Goal: Task Accomplishment & Management: Complete application form

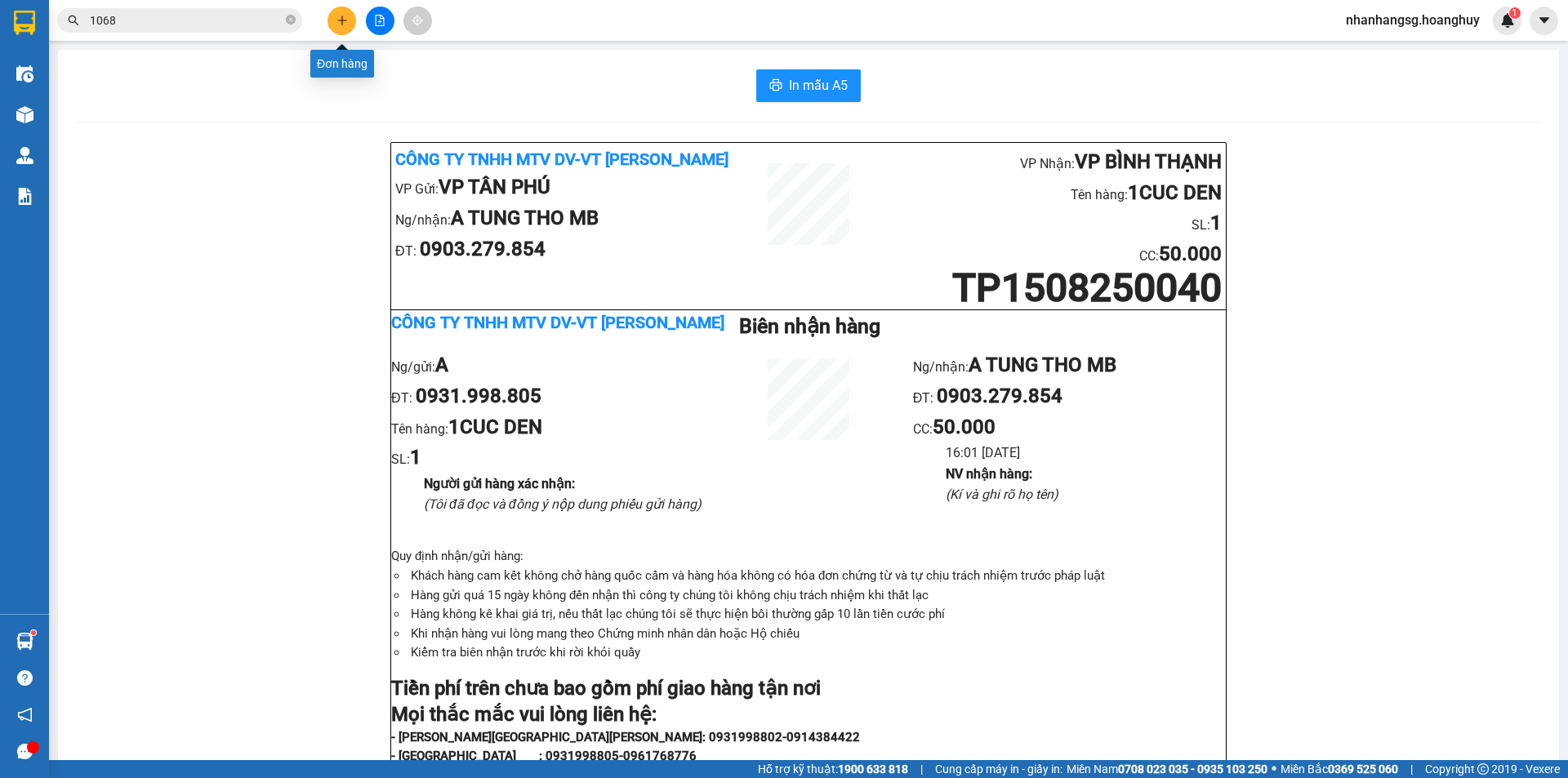
click at [348, 20] on button at bounding box center [342, 20] width 29 height 29
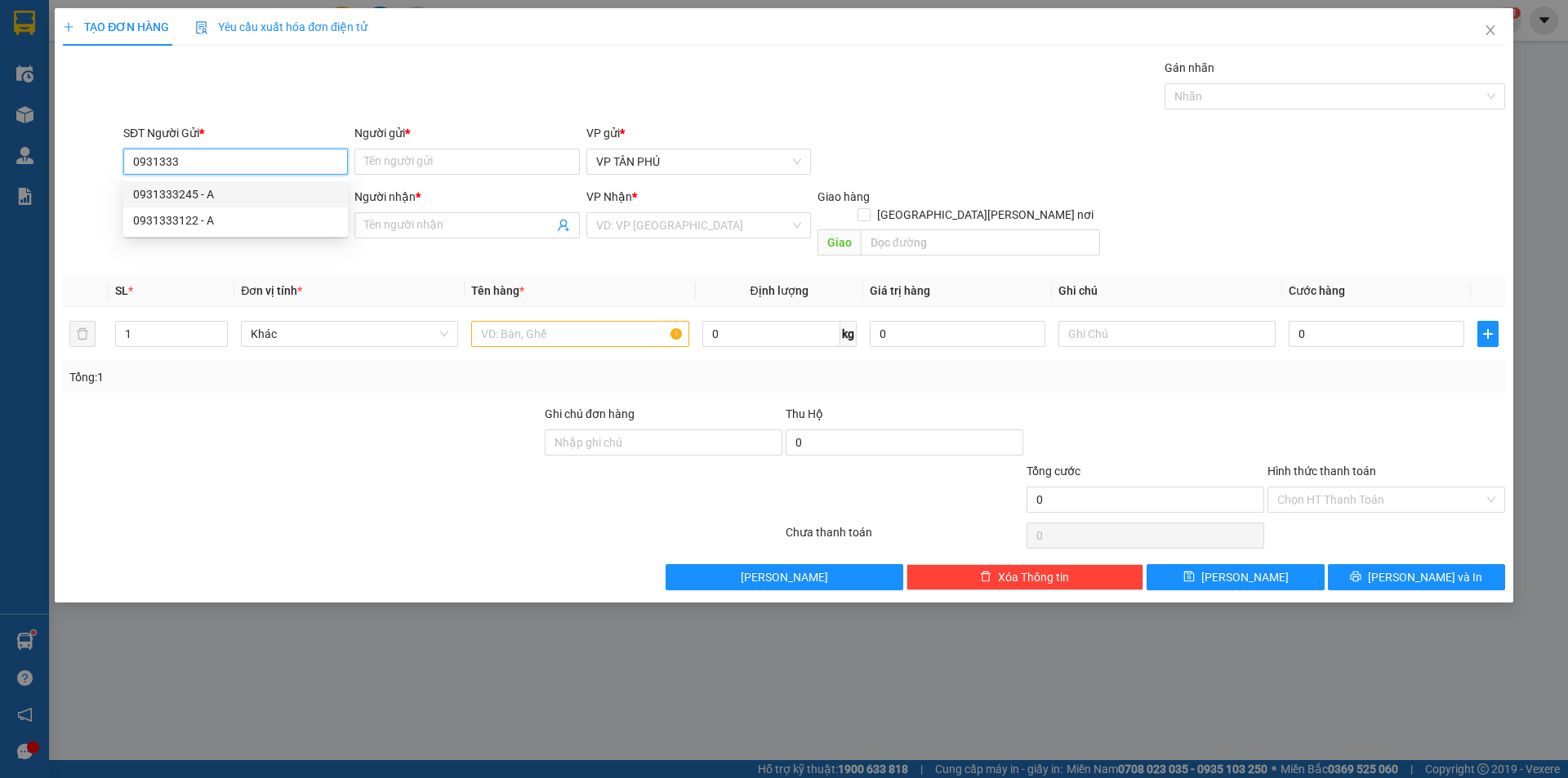
click at [179, 192] on div "0931333245 - A" at bounding box center [235, 193] width 205 height 18
type input "0931333245"
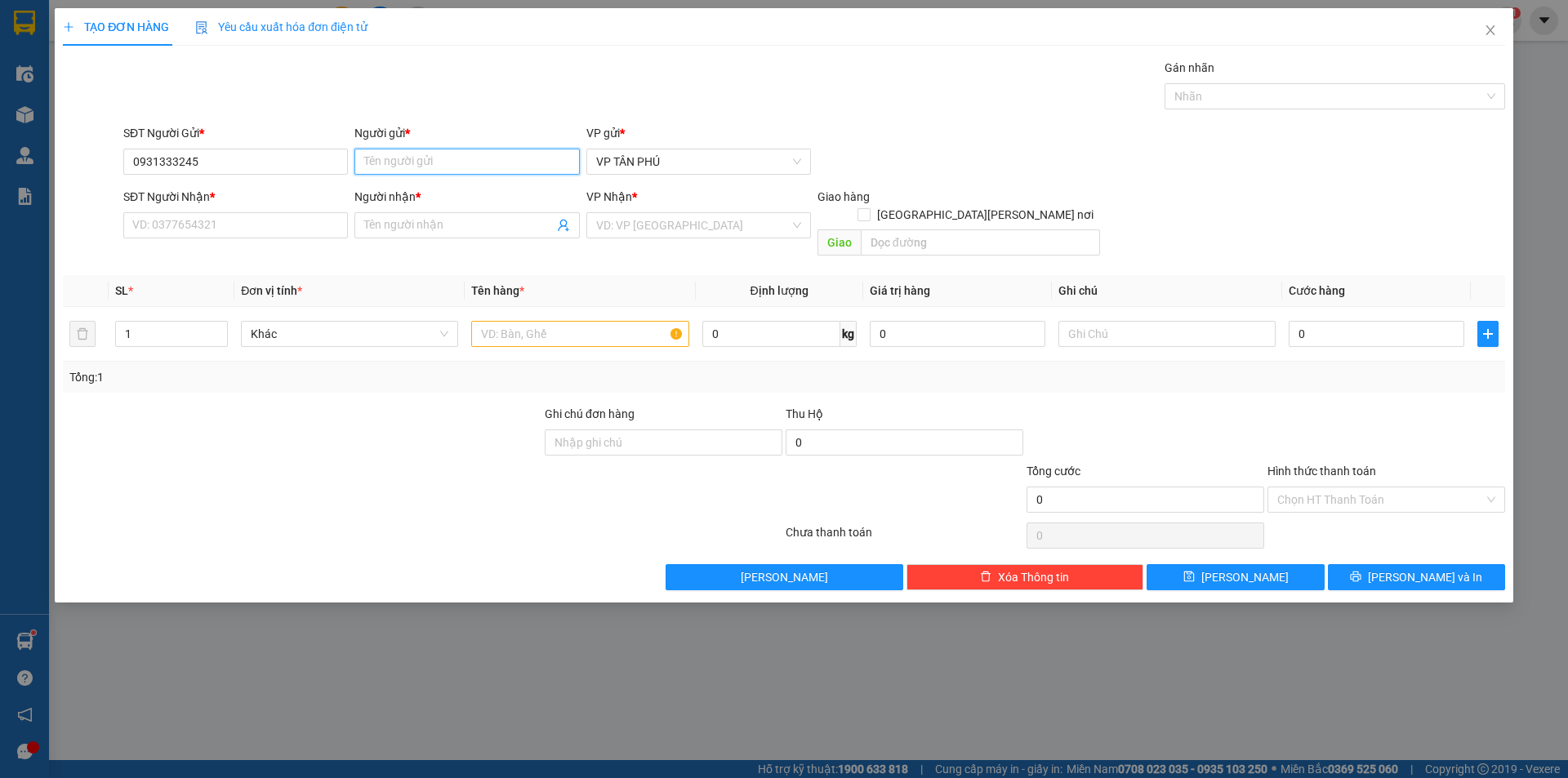
click at [359, 168] on input "Người gửi *" at bounding box center [467, 162] width 225 height 26
type input "AZ"
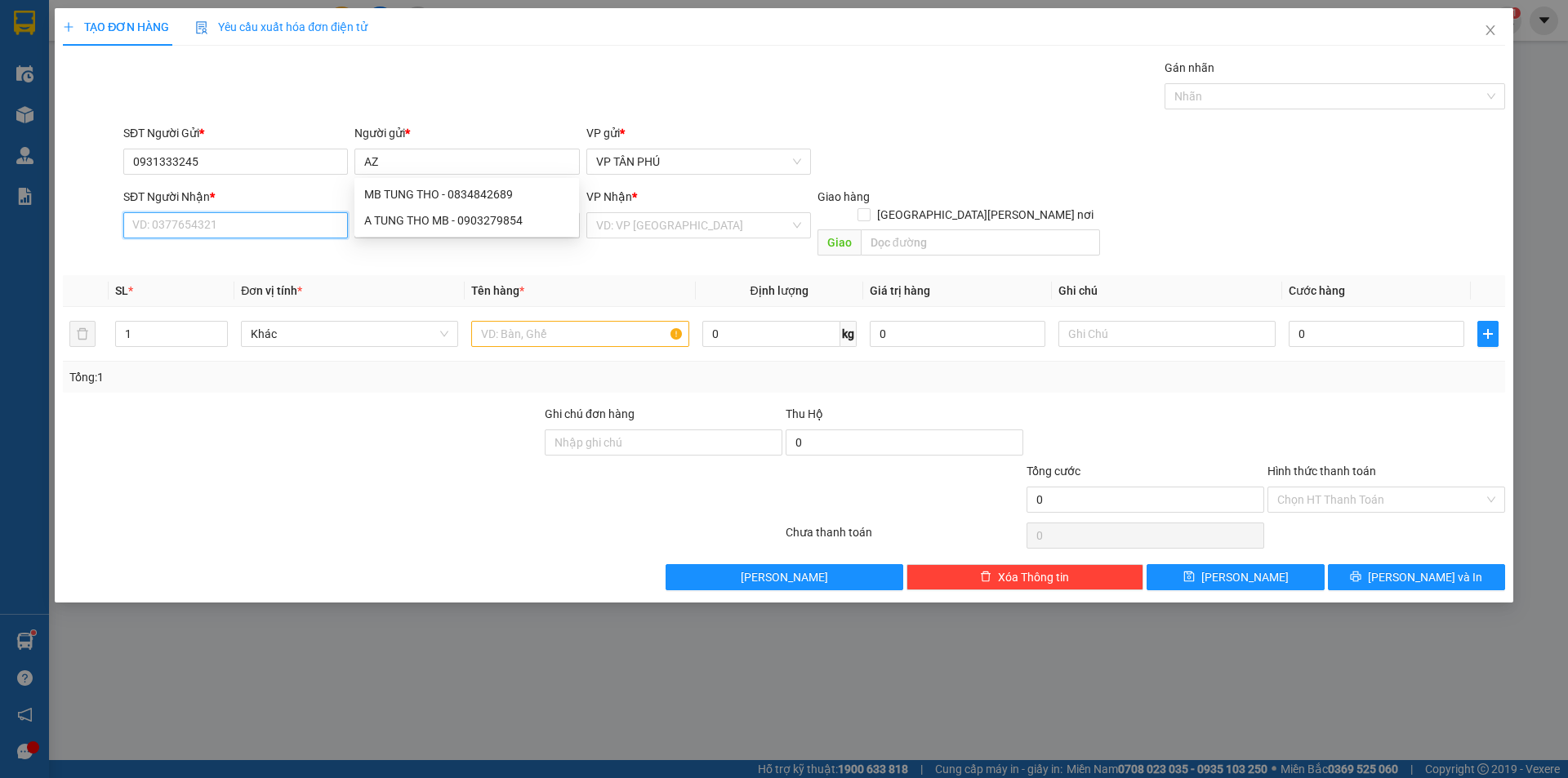
click at [258, 224] on input "SĐT Người Nhận *" at bounding box center [235, 225] width 225 height 26
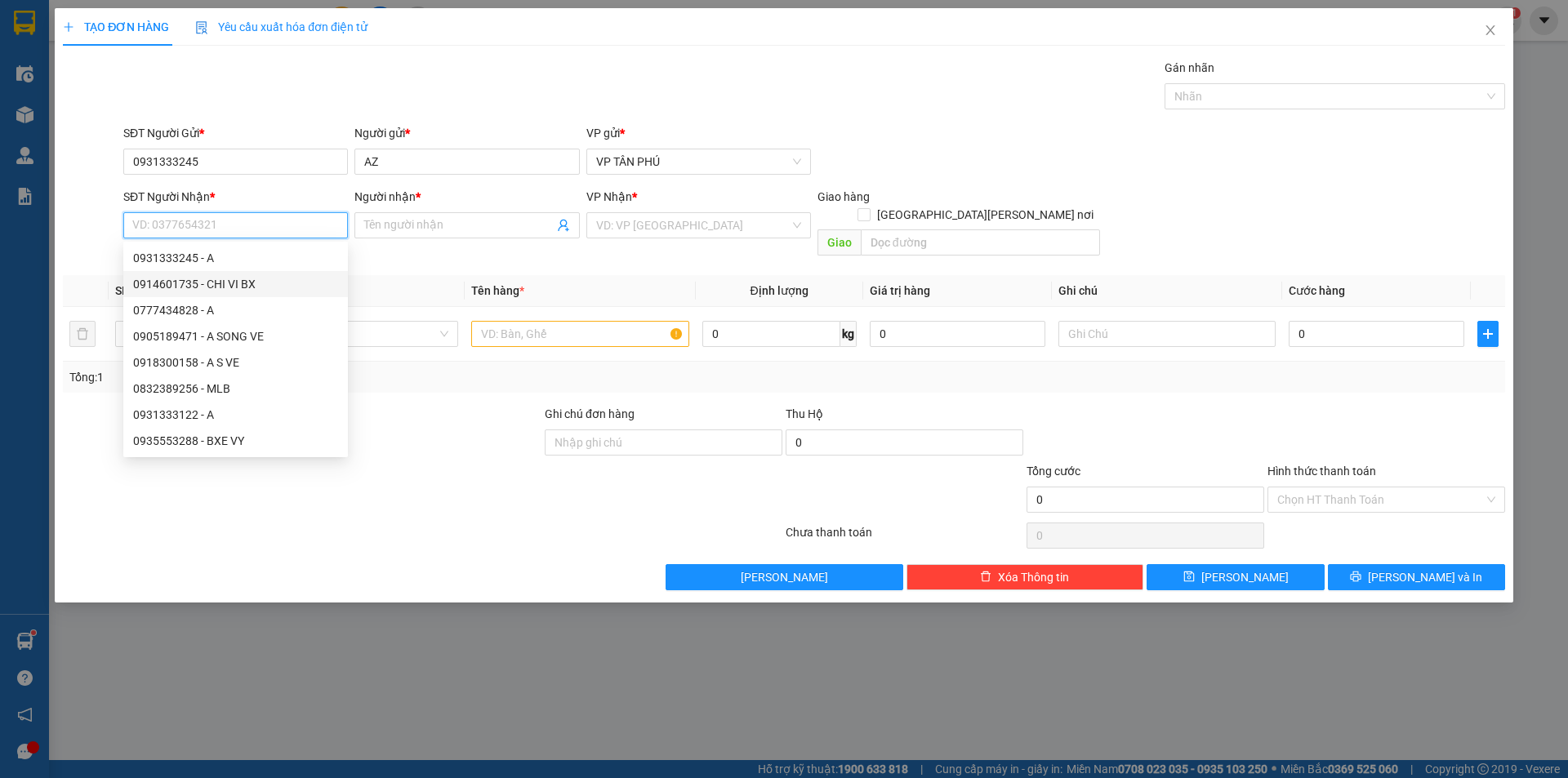
click at [205, 287] on div "0914601735 - CHI VI BX" at bounding box center [235, 283] width 205 height 18
type input "0914601735"
type input "CHI VI BX"
click at [205, 287] on th "SL *" at bounding box center [171, 290] width 126 height 31
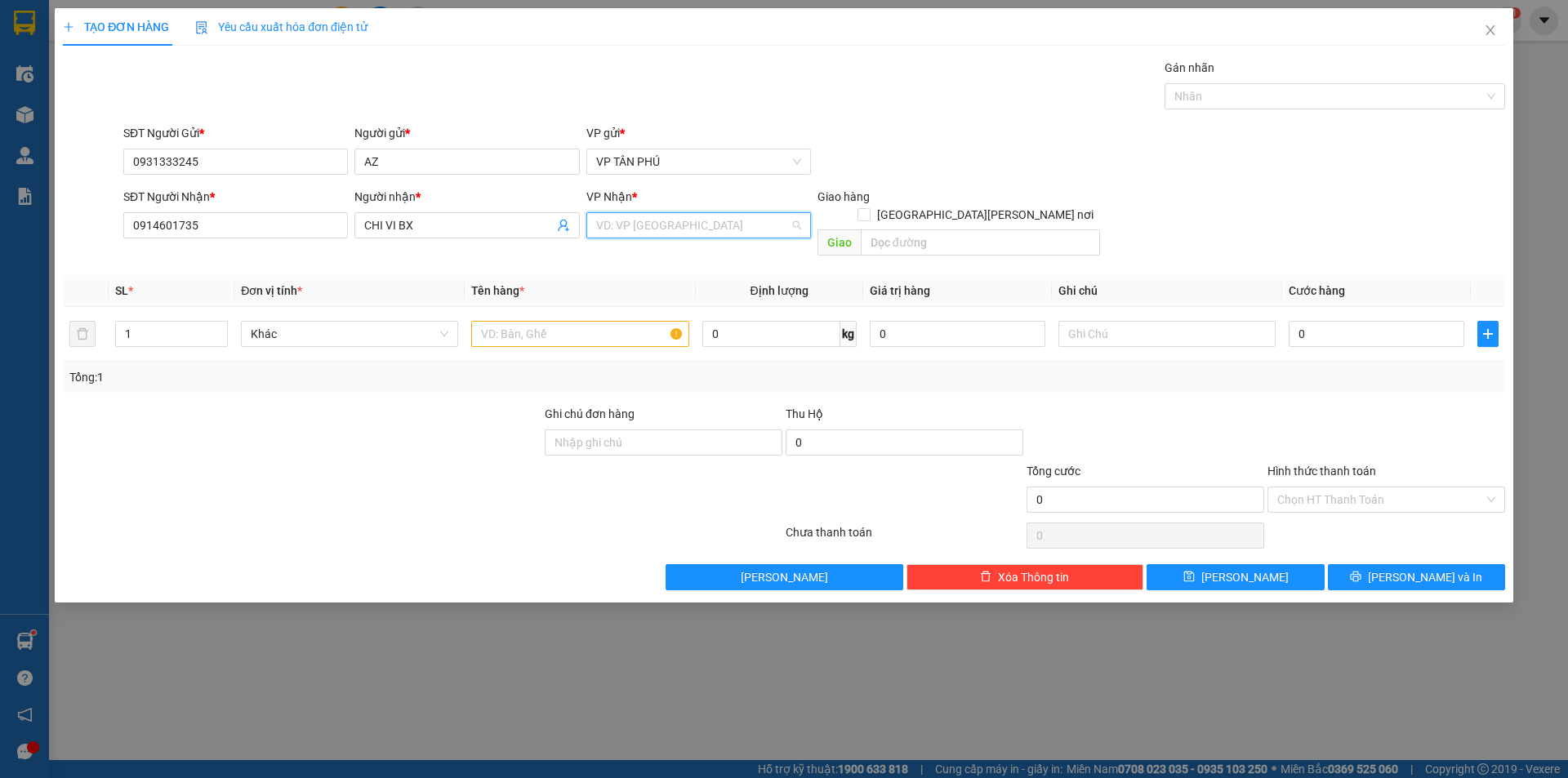
click at [717, 223] on input "search" at bounding box center [692, 225] width 193 height 24
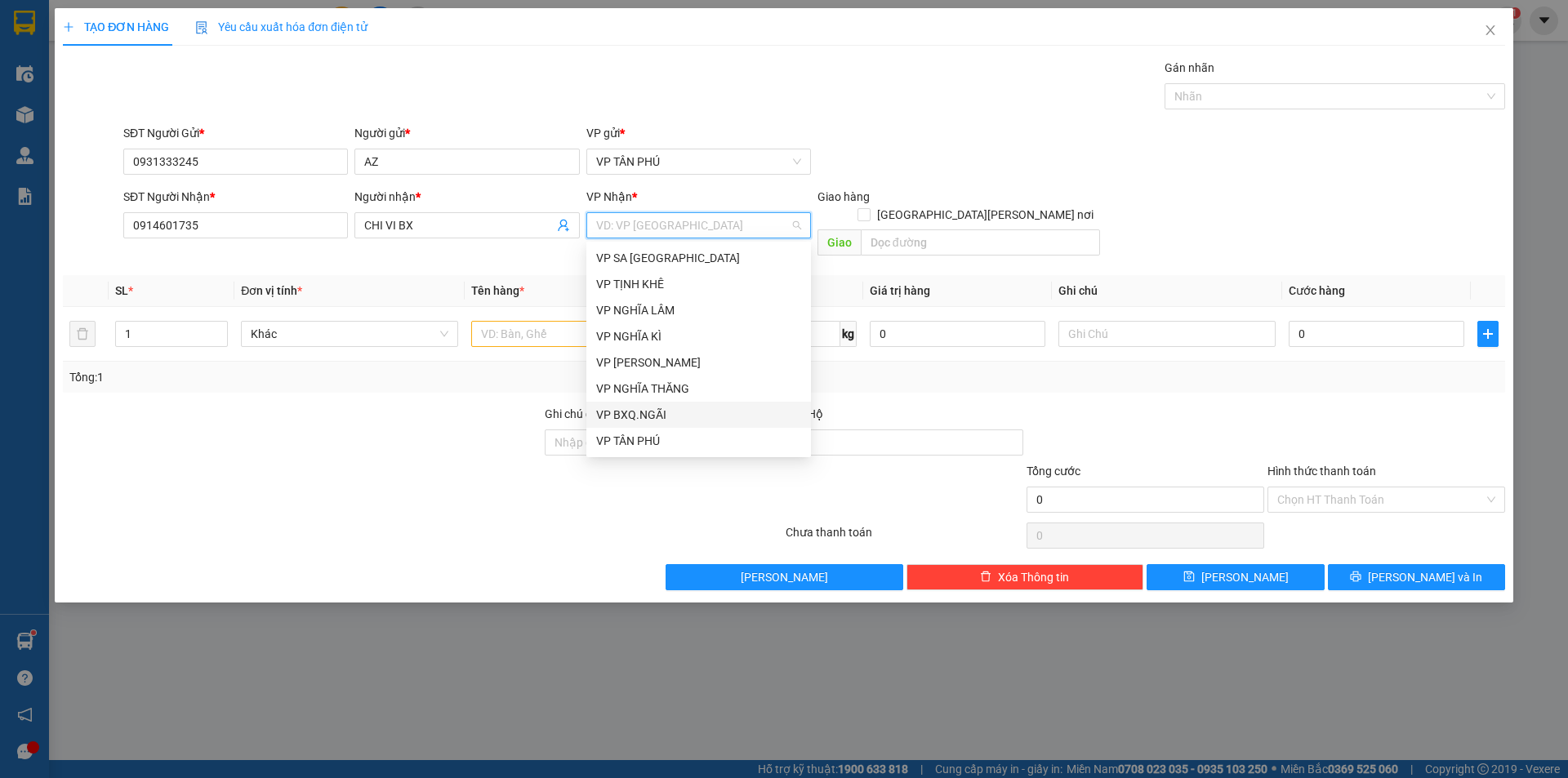
click at [622, 411] on div "VP BXQ.NGÃI" at bounding box center [698, 414] width 205 height 18
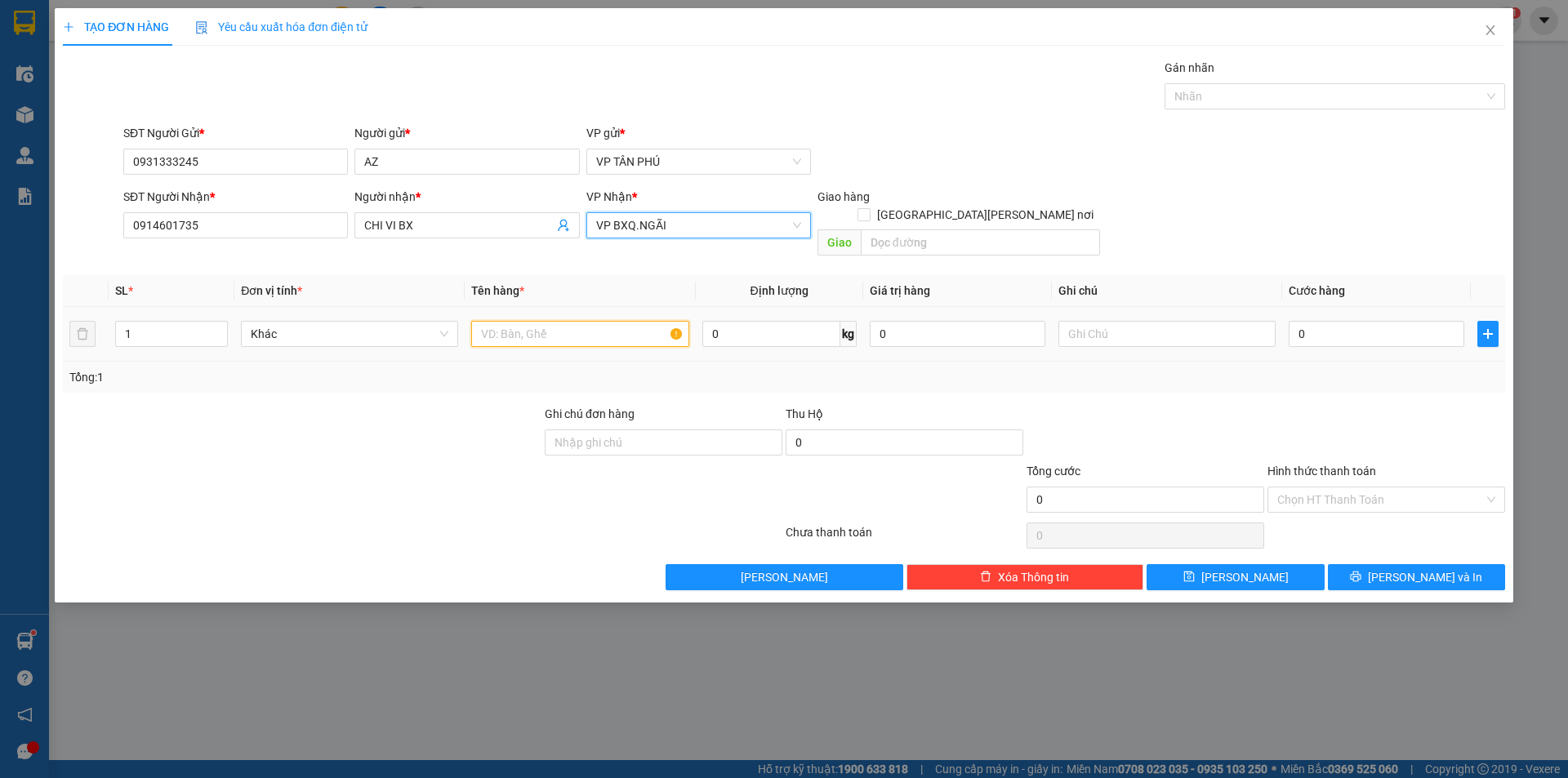
click at [535, 327] on input "text" at bounding box center [579, 334] width 218 height 26
type input "1THUNG"
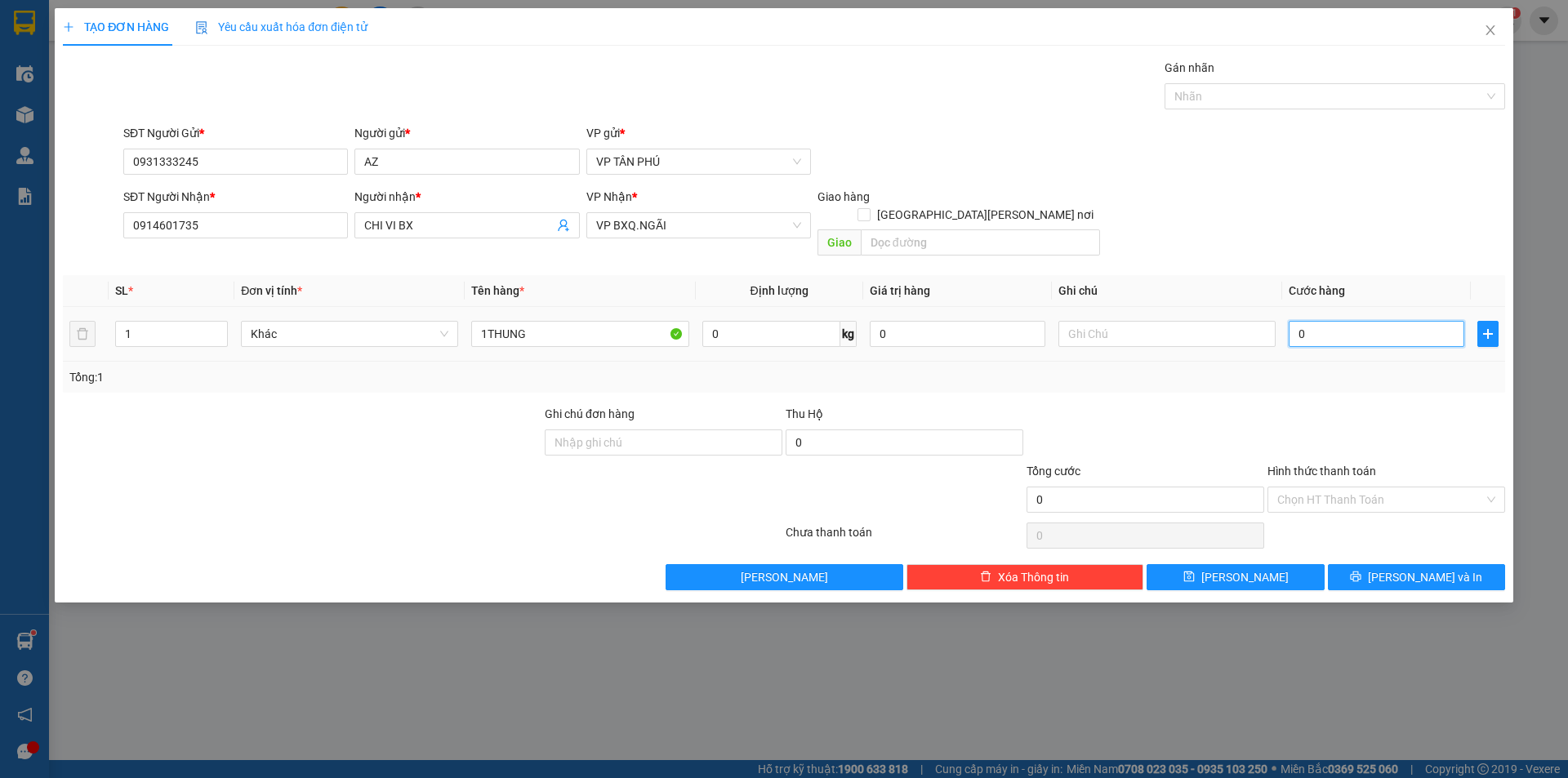
click at [1334, 321] on input "0" at bounding box center [1376, 334] width 176 height 26
type input "70"
type input "70.000"
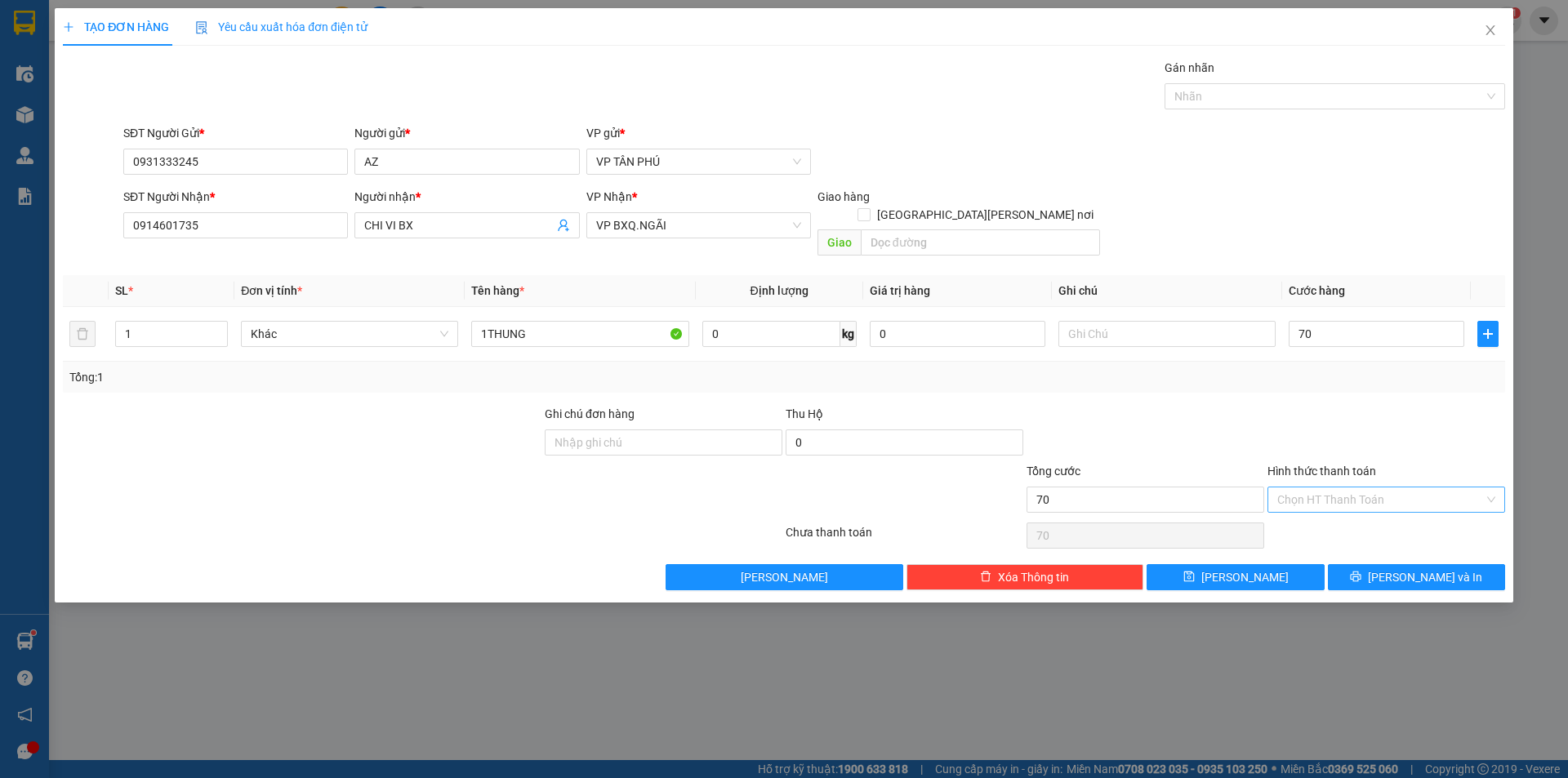
type input "70.000"
click at [1320, 488] on input "Hình thức thanh toán" at bounding box center [1380, 500] width 206 height 24
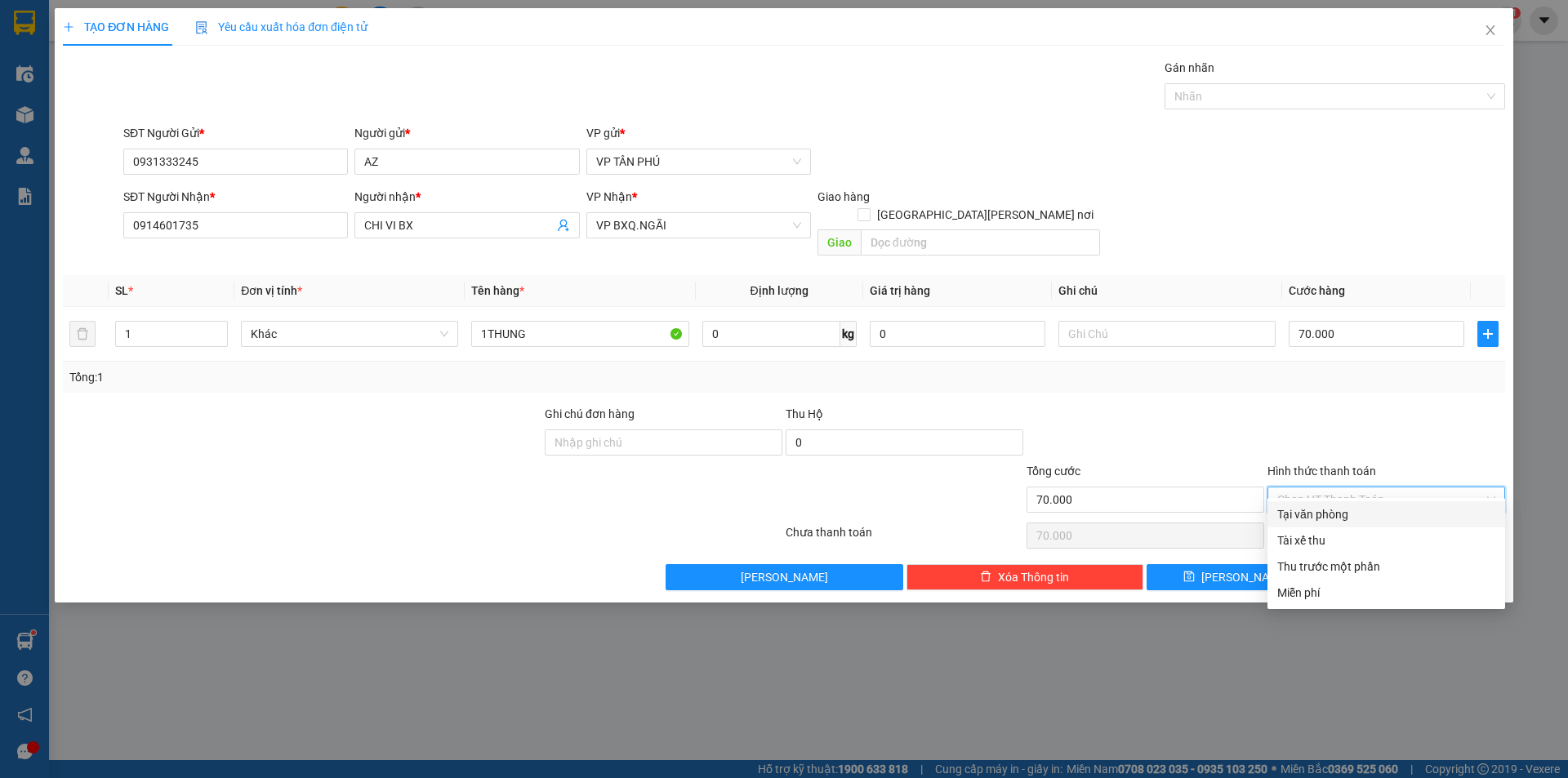
click at [1348, 512] on div "Tại văn phòng" at bounding box center [1387, 513] width 218 height 18
type input "0"
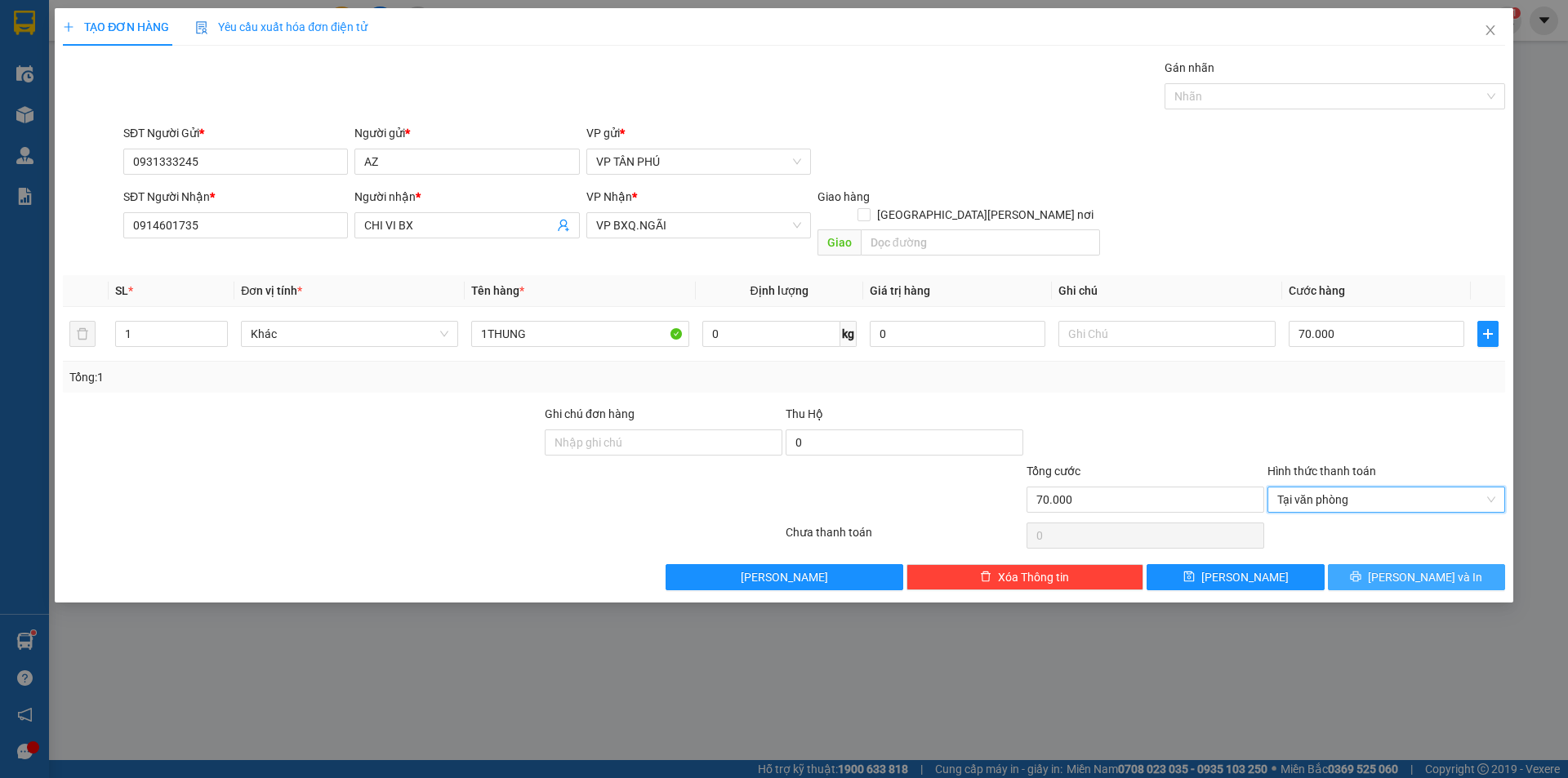
click at [1382, 564] on button "[PERSON_NAME] và In" at bounding box center [1416, 577] width 177 height 26
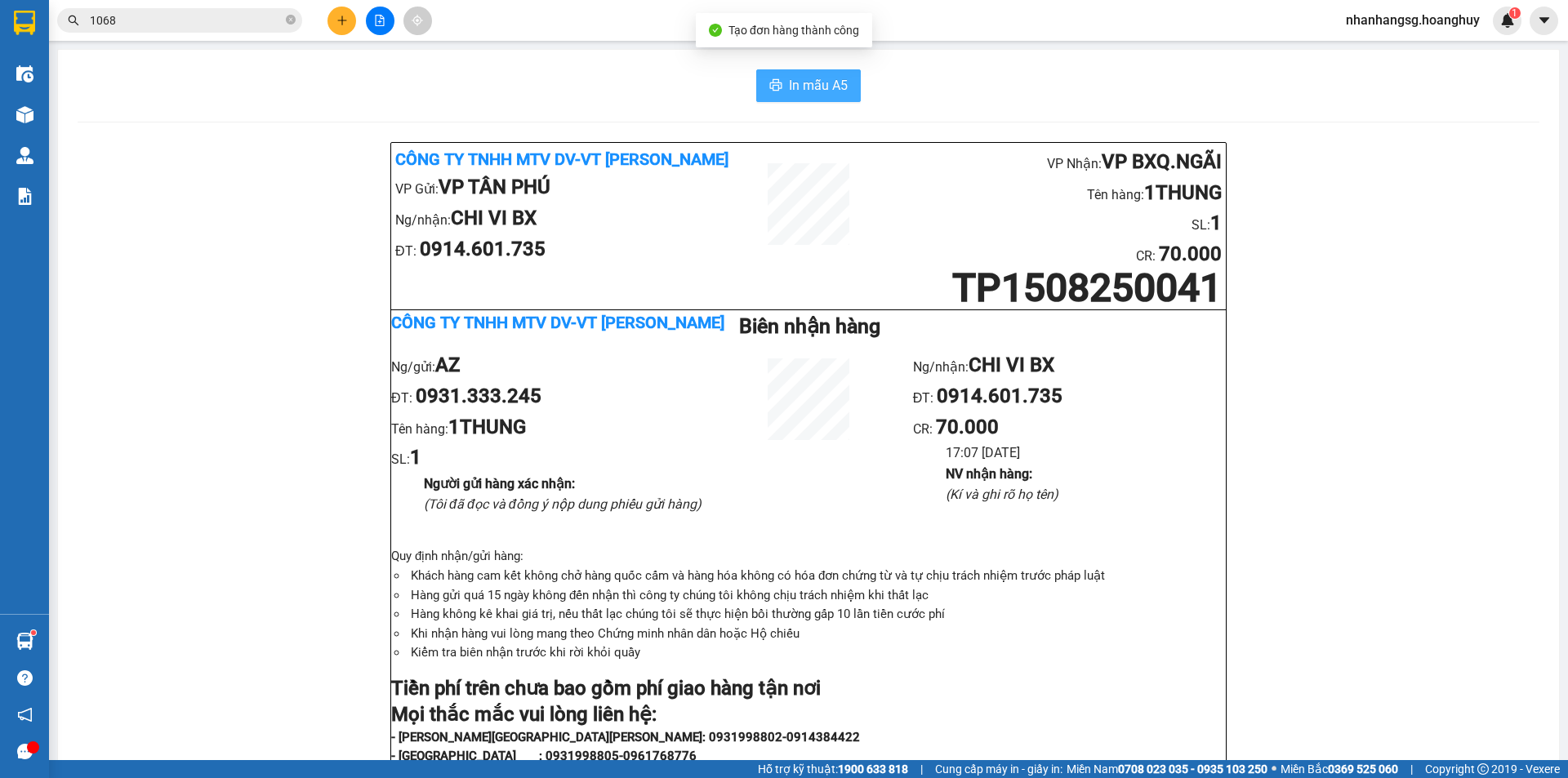
click at [805, 96] on button "In mẫu A5" at bounding box center [808, 85] width 105 height 32
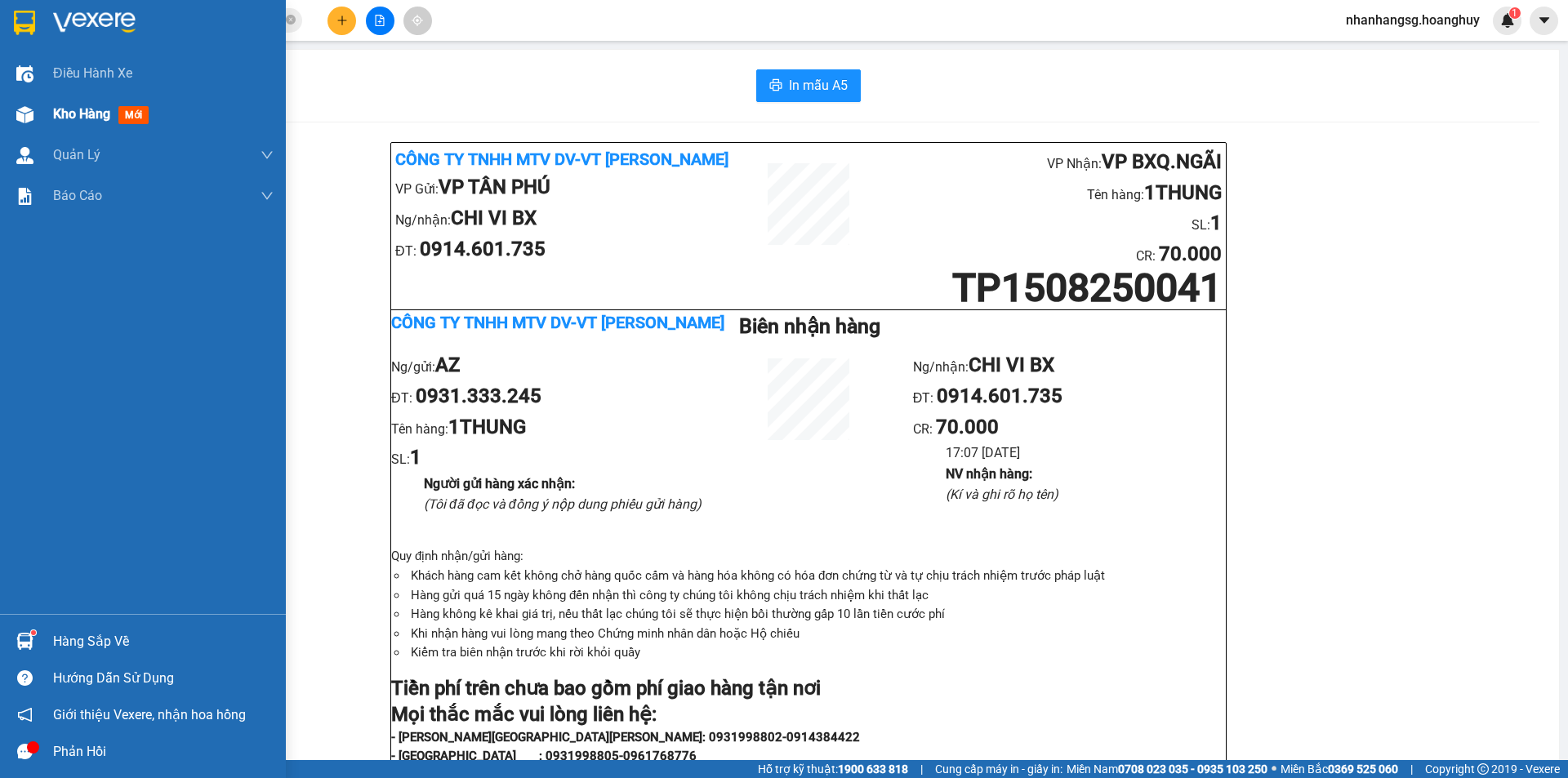
click at [68, 114] on span "Kho hàng" at bounding box center [81, 114] width 57 height 16
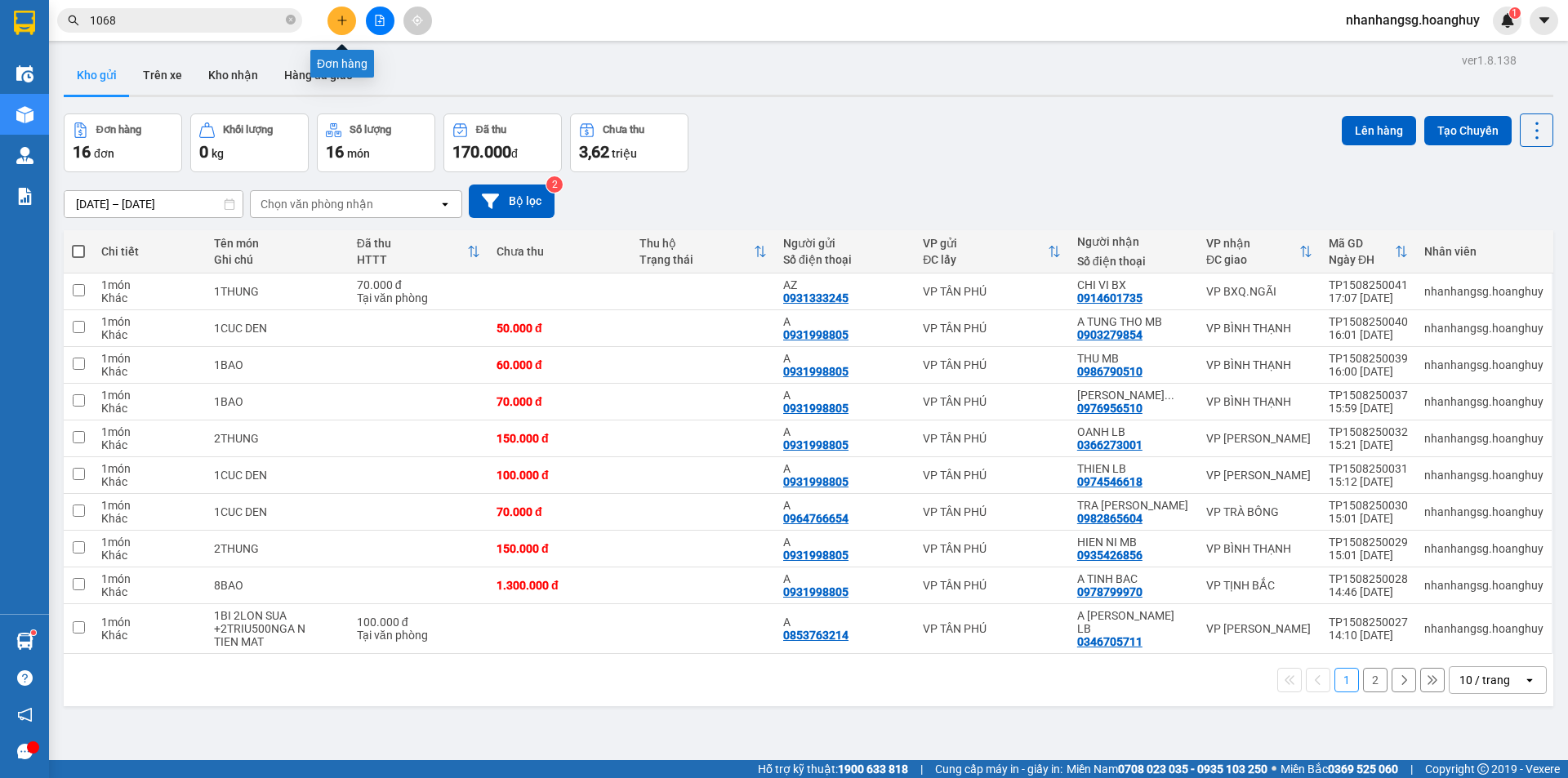
click at [343, 26] on button at bounding box center [342, 20] width 29 height 29
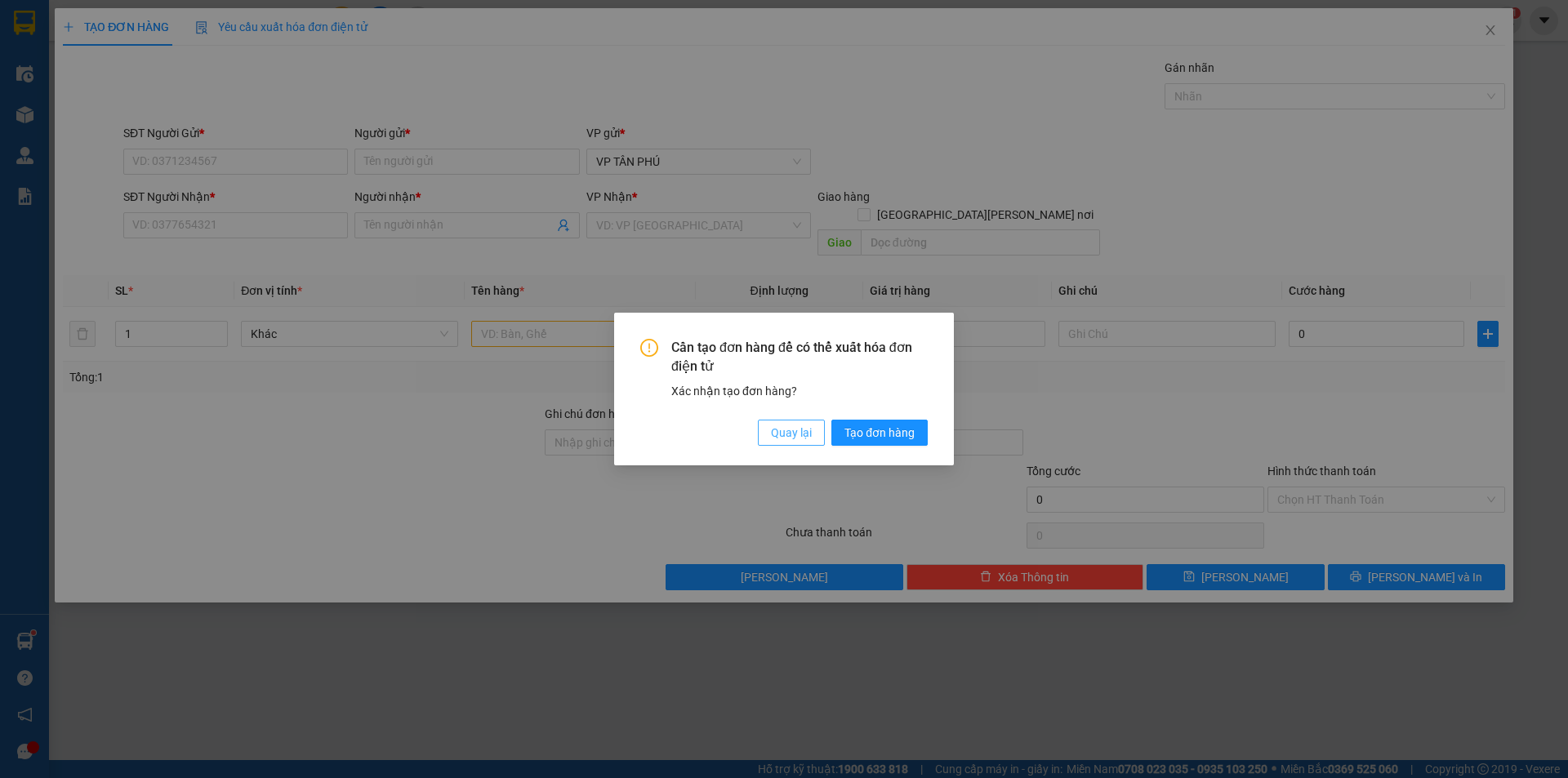
click at [807, 434] on span "Quay lại" at bounding box center [791, 432] width 41 height 18
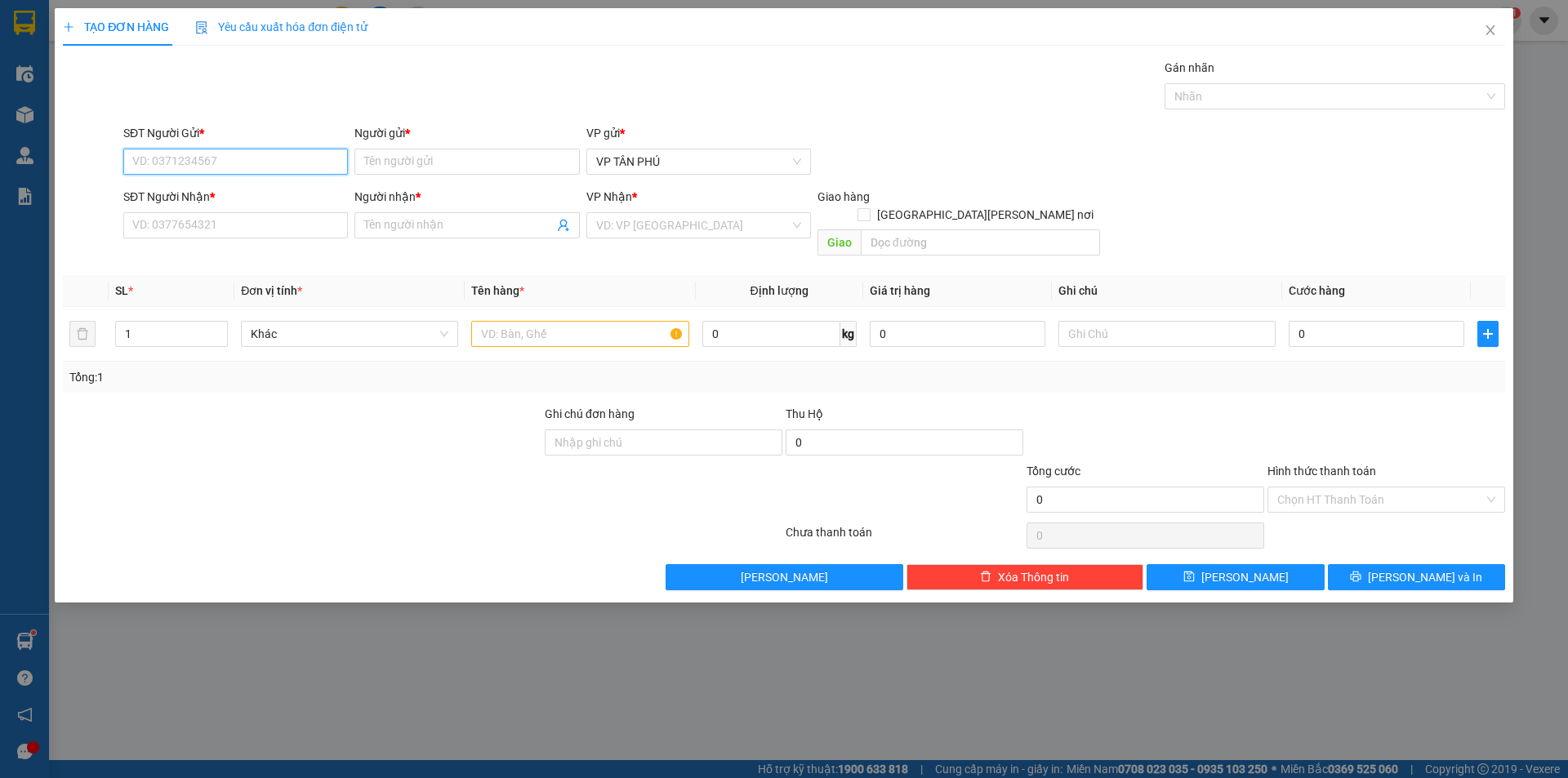
click at [184, 159] on input "SĐT Người Gửi *" at bounding box center [235, 162] width 225 height 26
click at [178, 204] on div "0931998805 - A" at bounding box center [235, 194] width 225 height 26
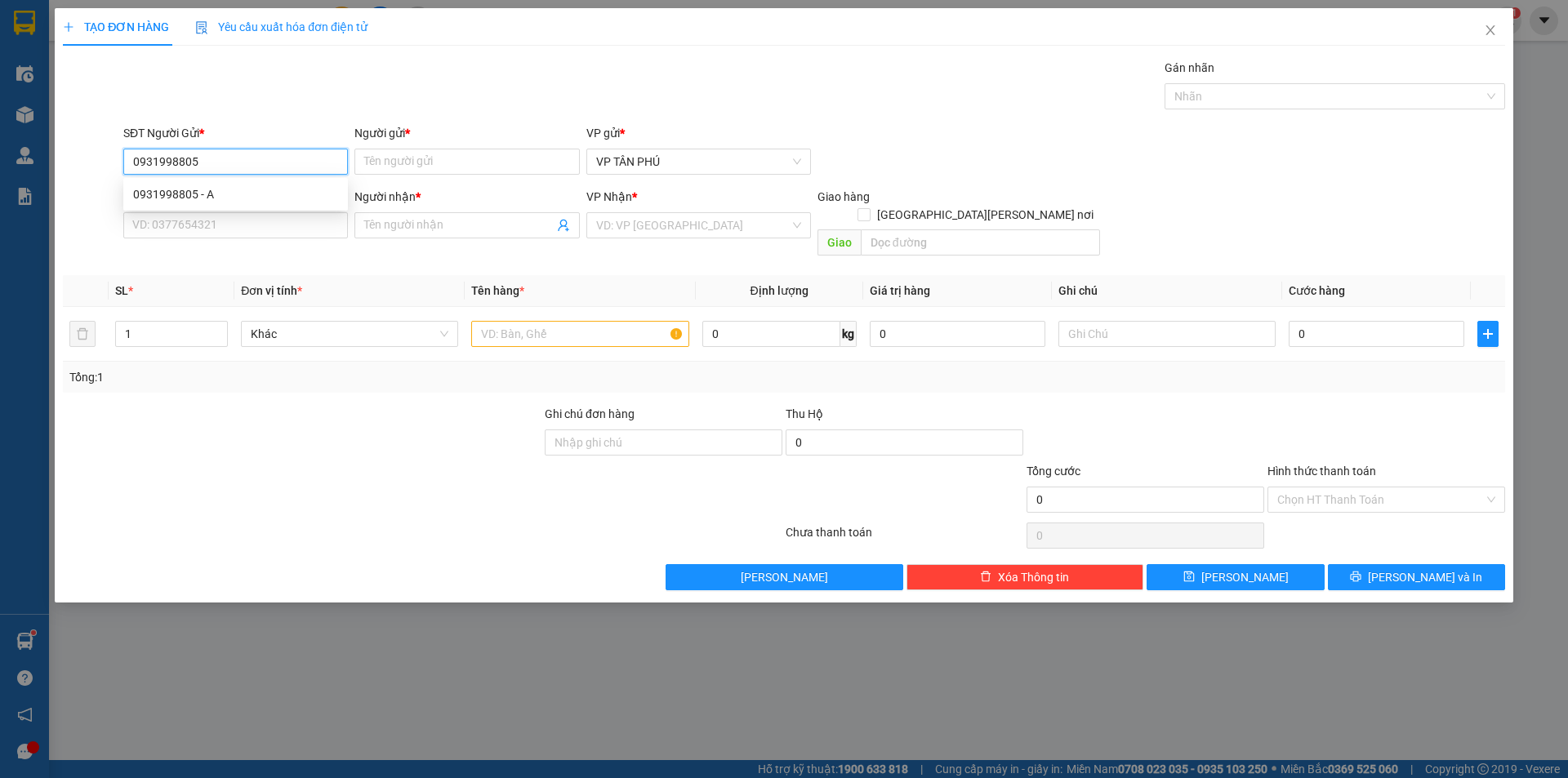
click at [178, 204] on div "0931998805 - A" at bounding box center [235, 194] width 225 height 26
type input "0931998805"
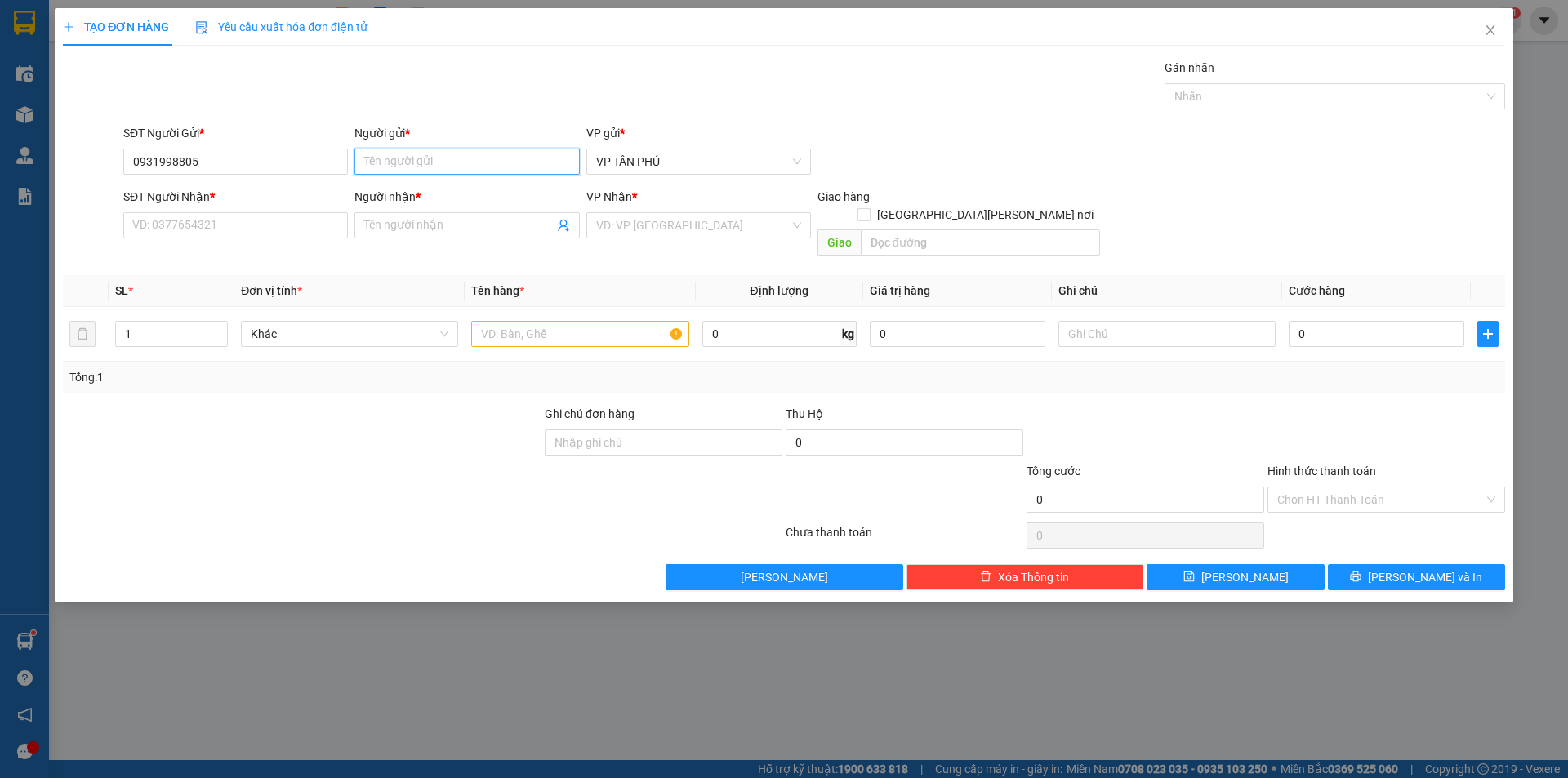
click at [440, 162] on input "Người gửi *" at bounding box center [467, 162] width 225 height 26
type input "Q"
type input "A"
click at [195, 226] on input "SĐT Người Nhận *" at bounding box center [235, 225] width 225 height 26
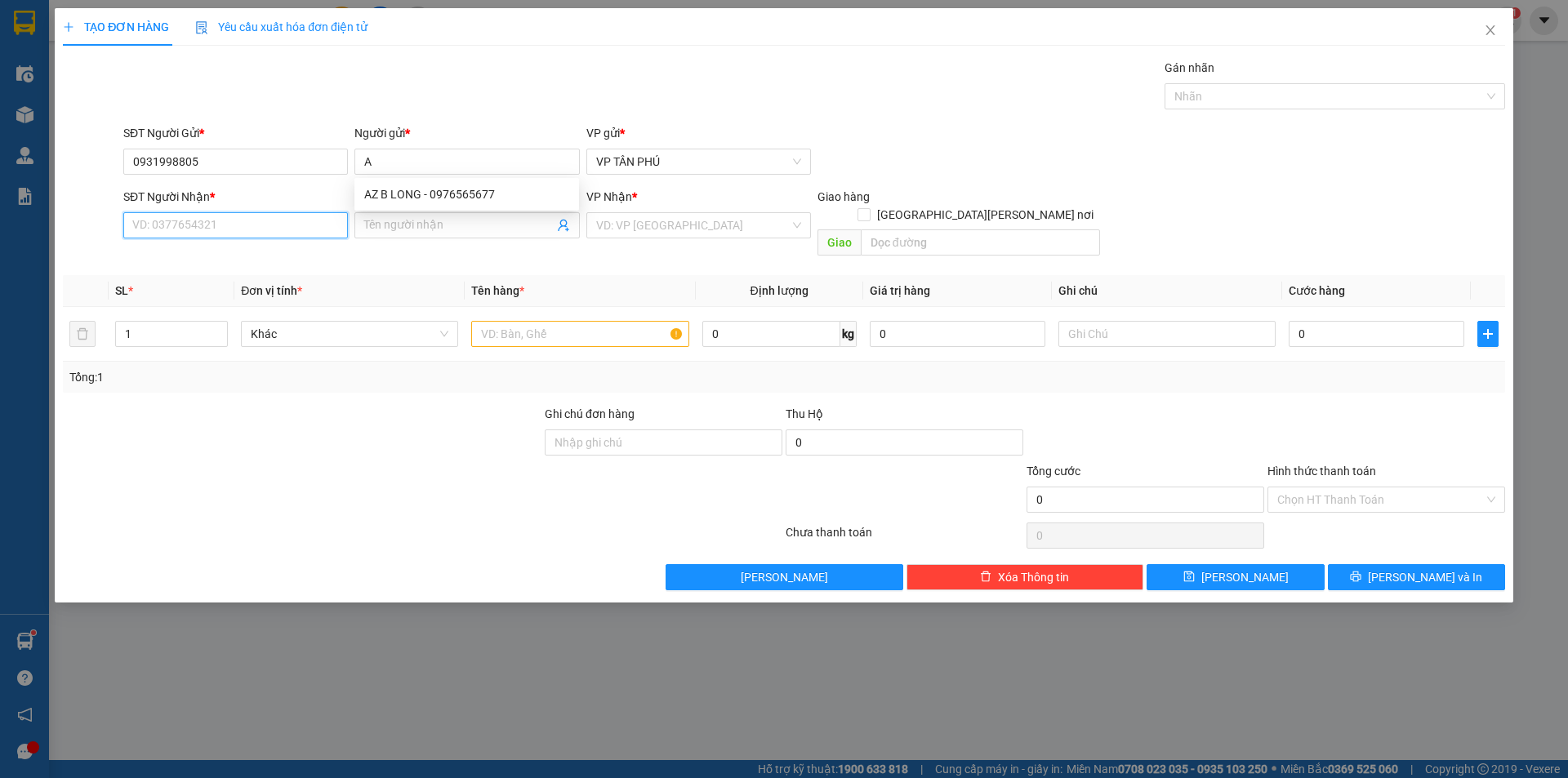
click at [195, 226] on input "SĐT Người Nhận *" at bounding box center [235, 225] width 225 height 26
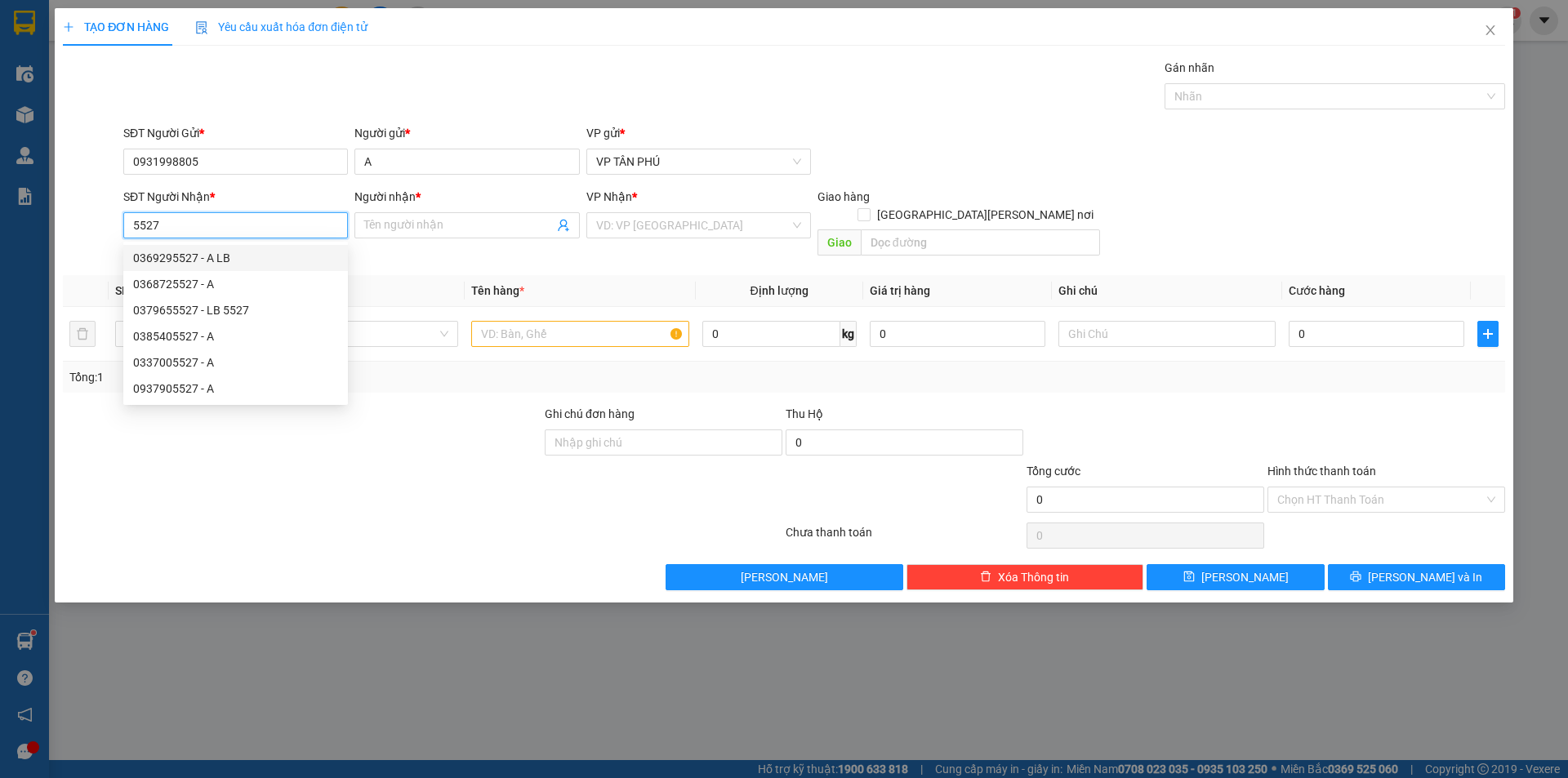
click at [213, 264] on div "0369295527 - A LB" at bounding box center [235, 257] width 205 height 18
type input "0369295527"
type input "A LB"
click at [213, 264] on div "0369295527 - A LB" at bounding box center [235, 257] width 205 height 18
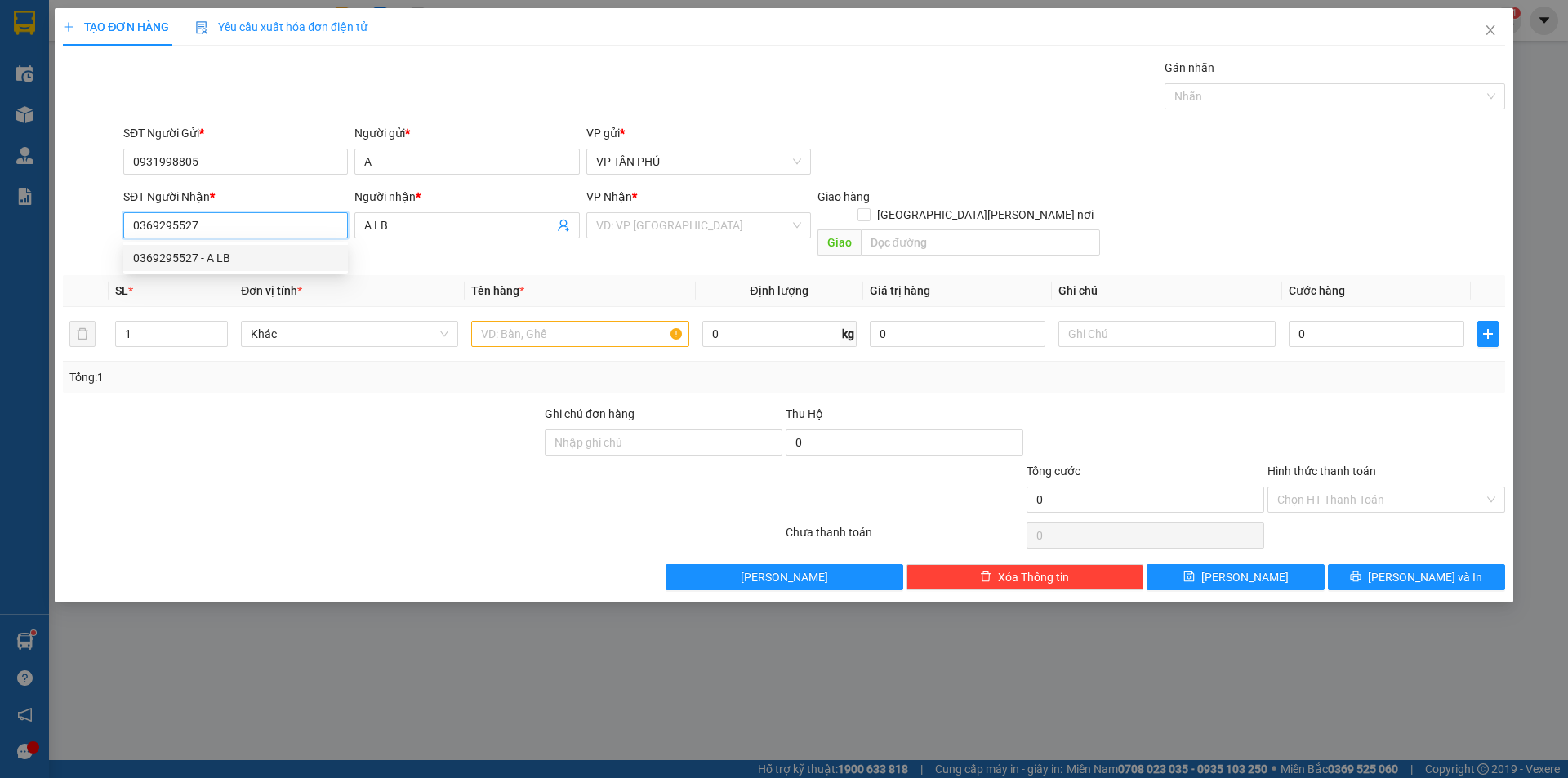
click at [213, 264] on div "0369295527 - A LB" at bounding box center [235, 257] width 205 height 18
type input "0369295527"
click at [703, 218] on input "search" at bounding box center [692, 225] width 193 height 24
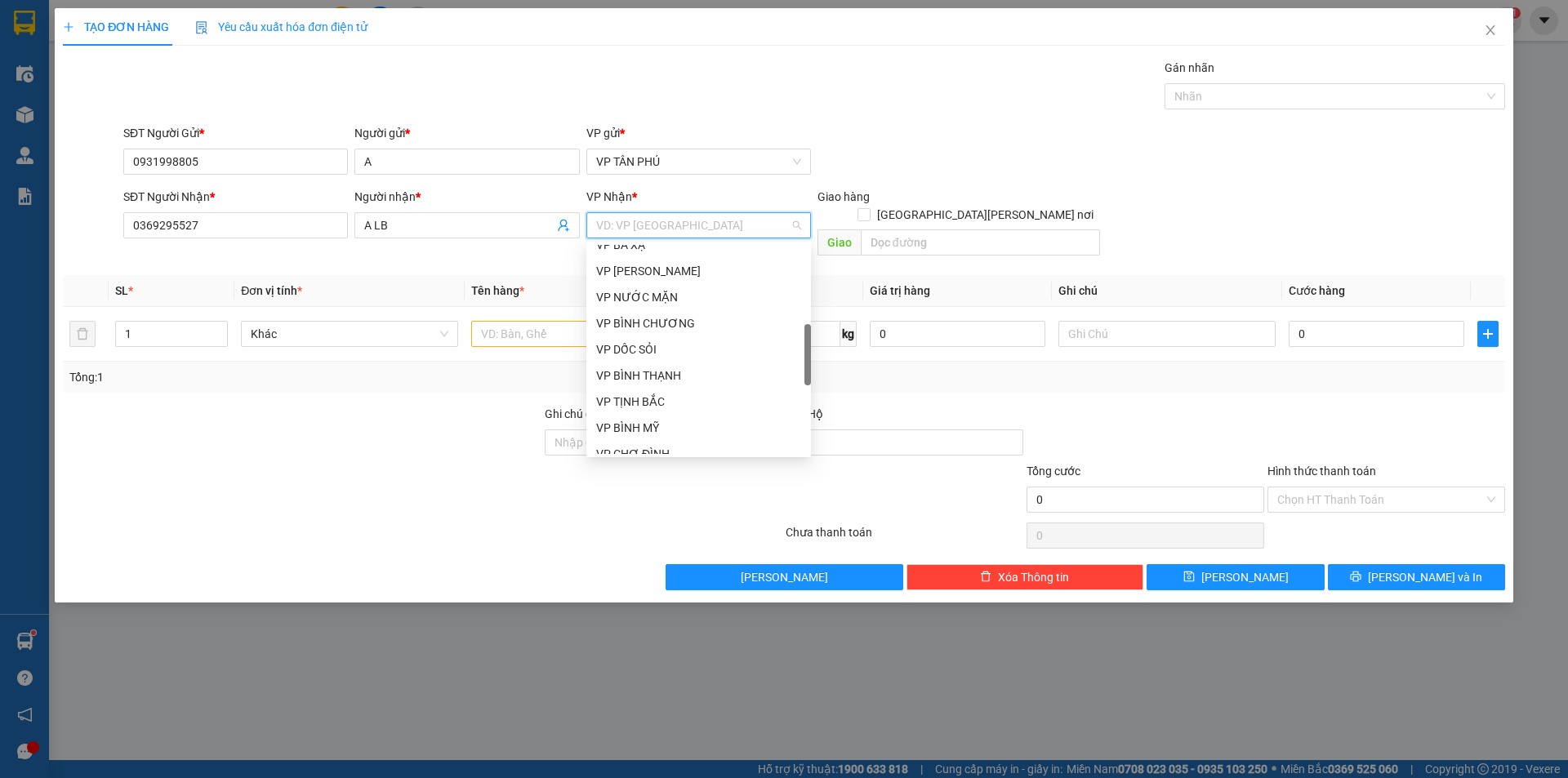
scroll to position [408, 0]
click at [631, 422] on div "VP [PERSON_NAME]" at bounding box center [698, 424] width 205 height 18
click at [631, 429] on input "Ghi chú đơn hàng" at bounding box center [664, 442] width 238 height 26
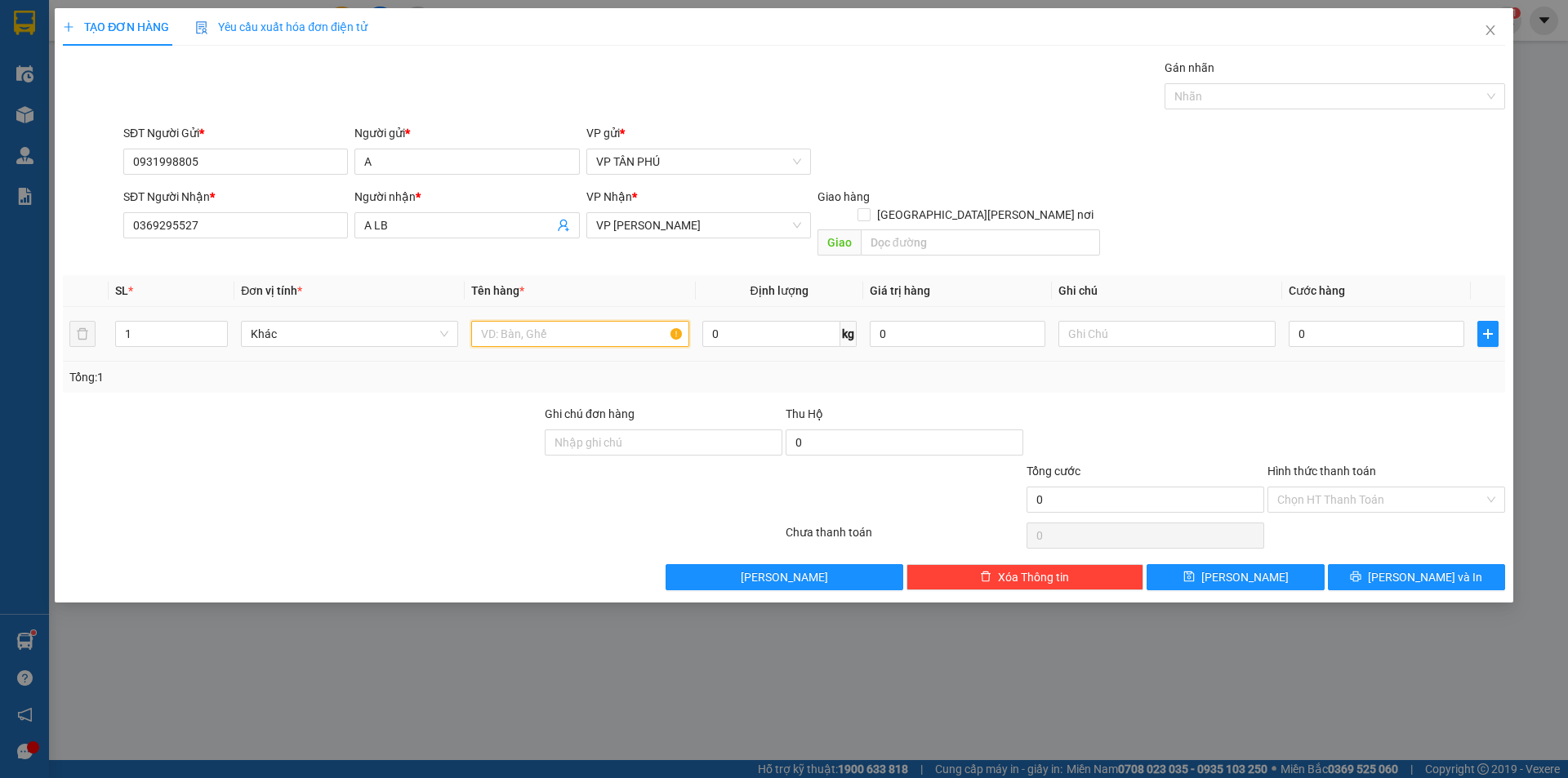
click at [520, 321] on input "text" at bounding box center [579, 334] width 218 height 26
type input "1 CUC DEN"
click at [1365, 323] on input "0" at bounding box center [1376, 334] width 176 height 26
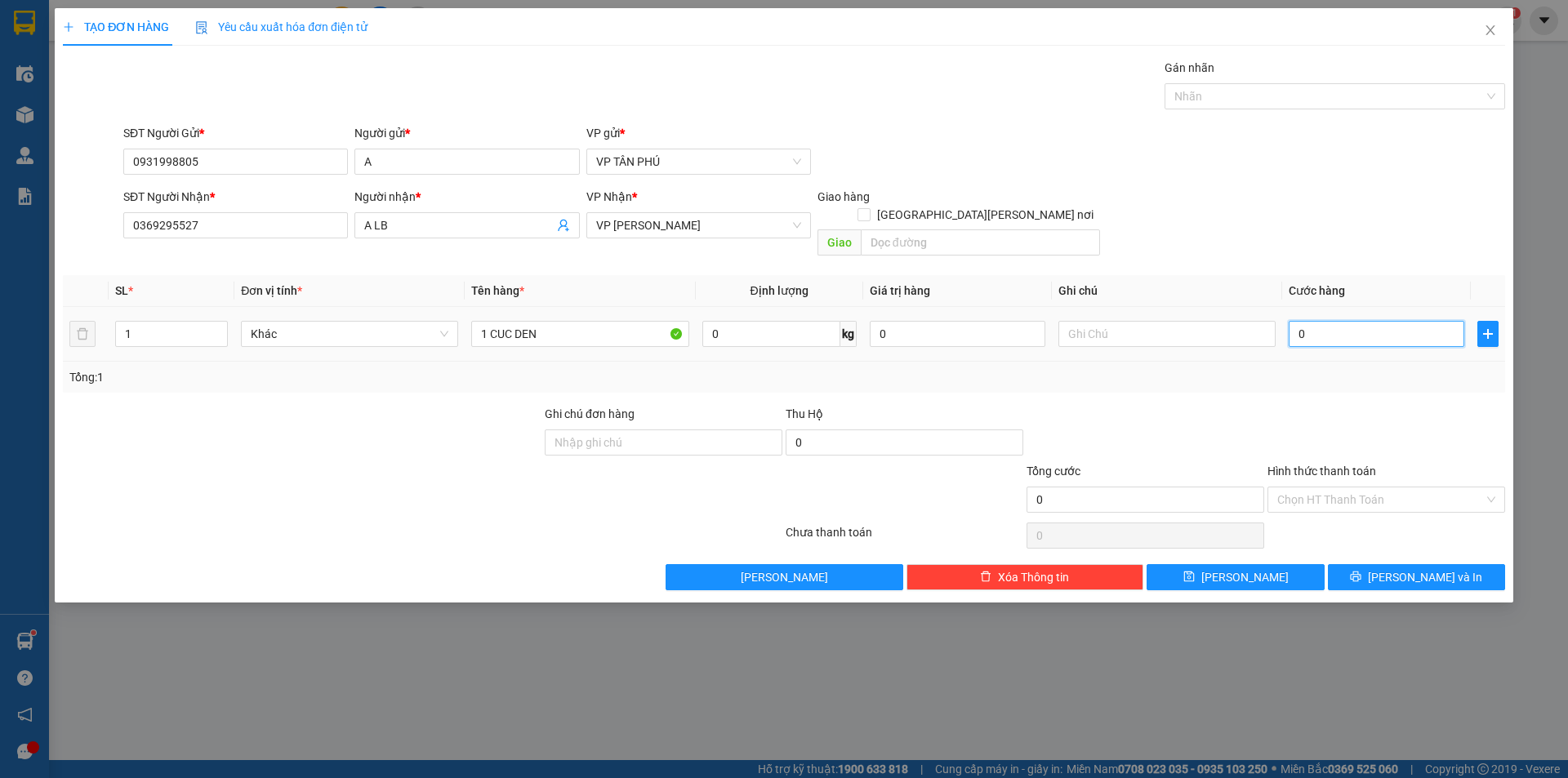
click at [1365, 323] on input "0" at bounding box center [1376, 334] width 176 height 26
type input "7"
type input "70"
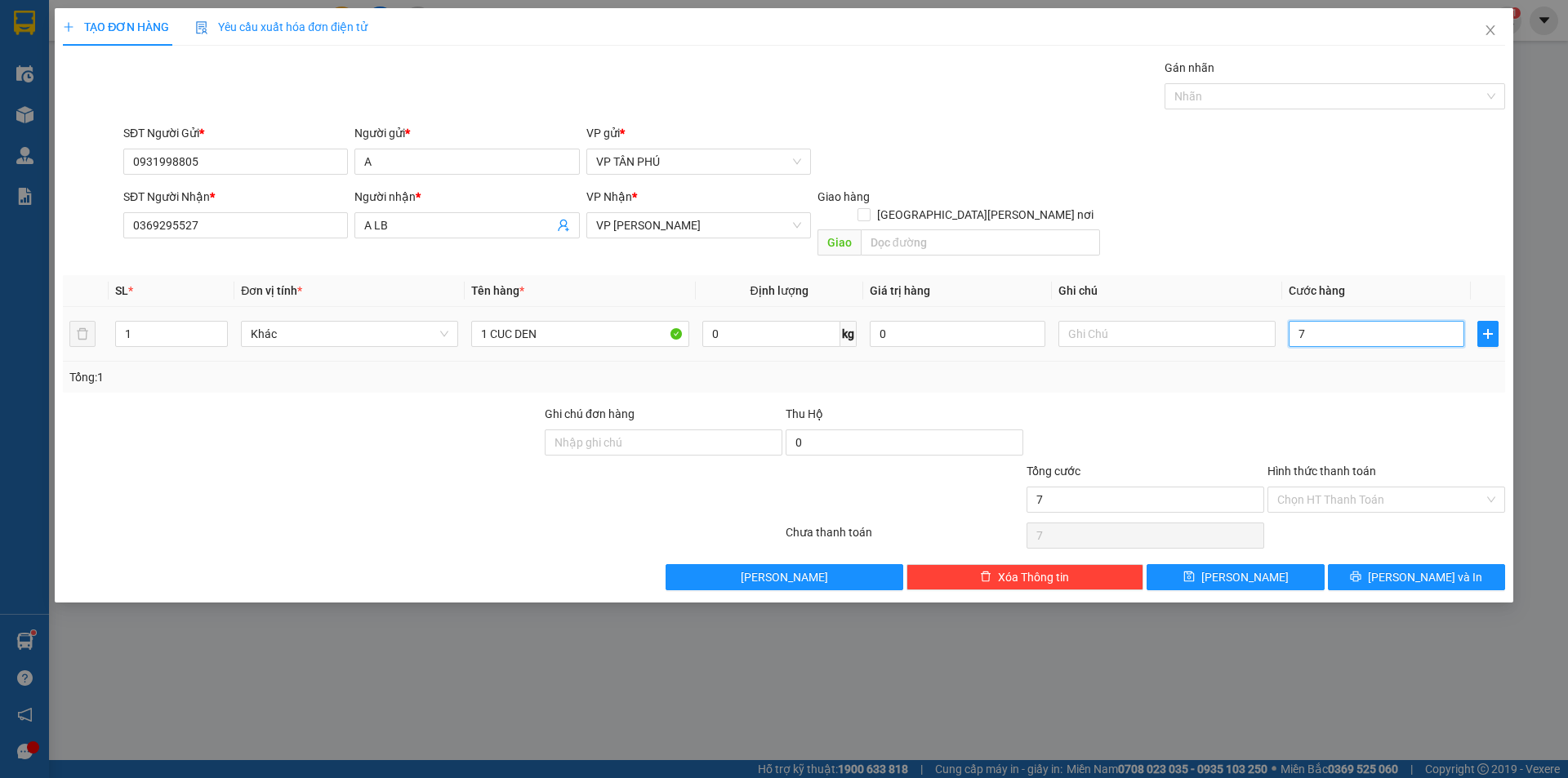
type input "70"
type input "70.000"
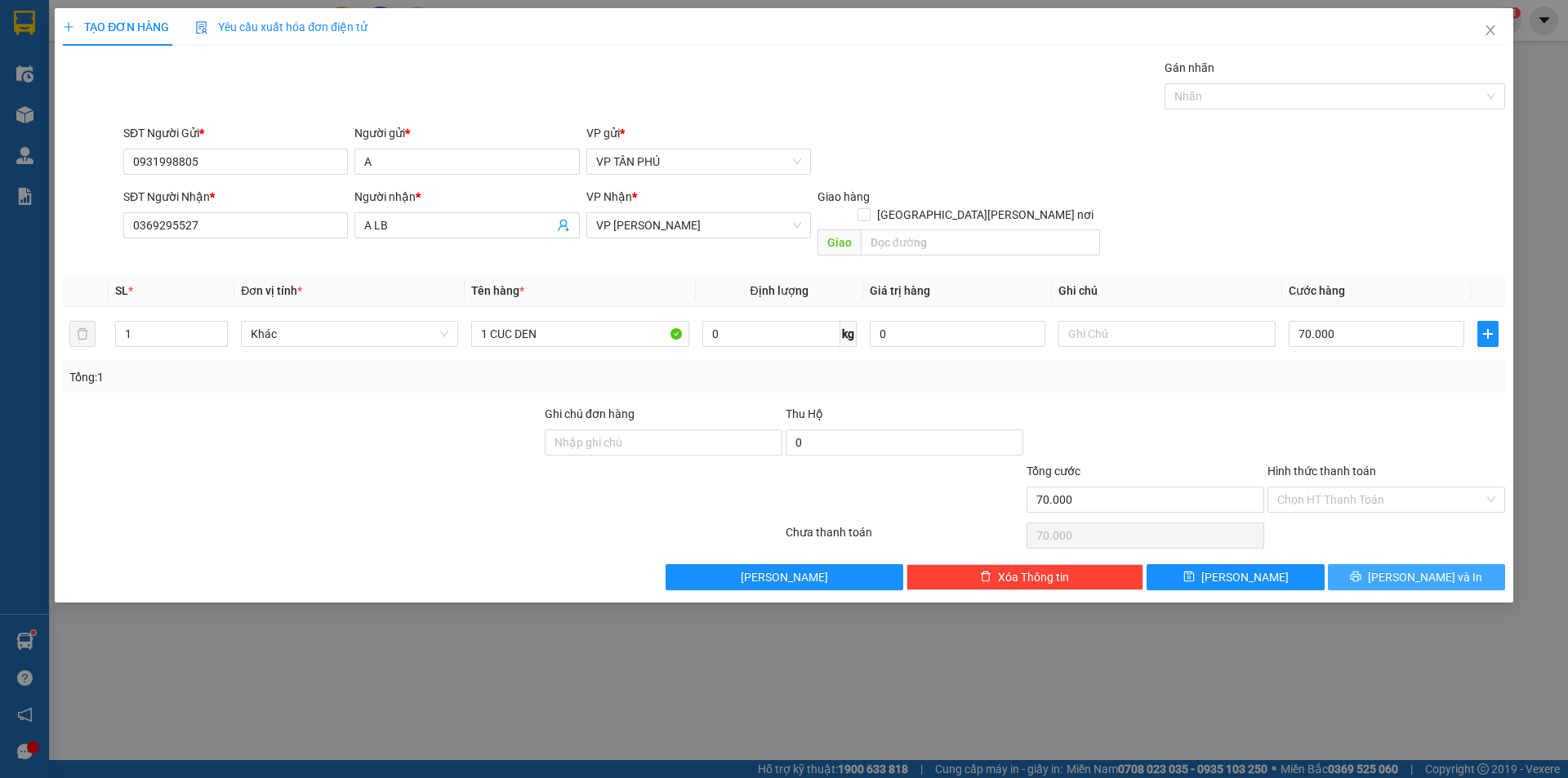
click at [1362, 571] on icon "printer" at bounding box center [1356, 576] width 11 height 11
click at [1362, 571] on icon "loading" at bounding box center [1356, 576] width 11 height 11
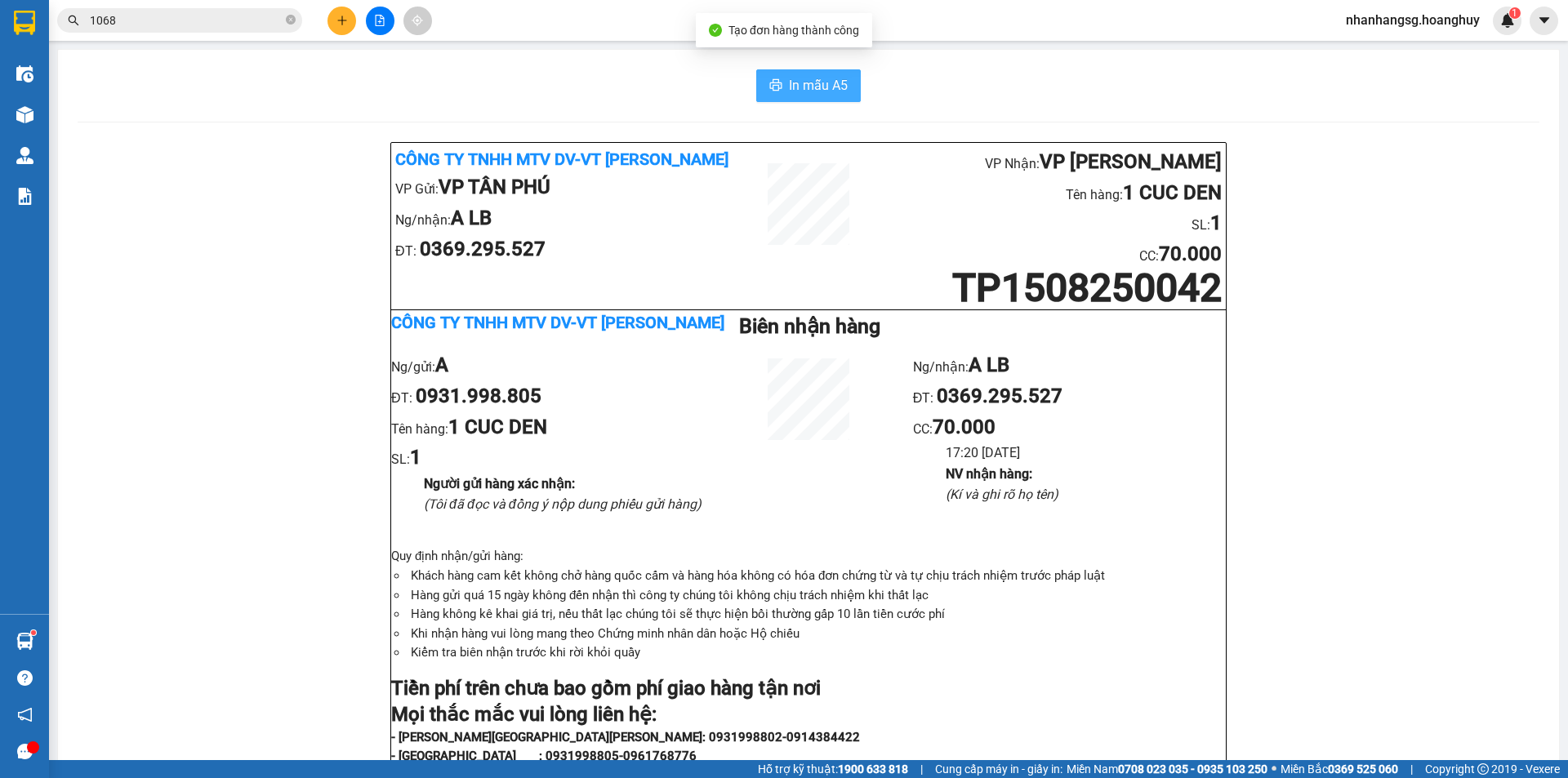
click at [845, 89] on button "In mẫu A5" at bounding box center [808, 85] width 105 height 32
